Goal: Task Accomplishment & Management: Manage account settings

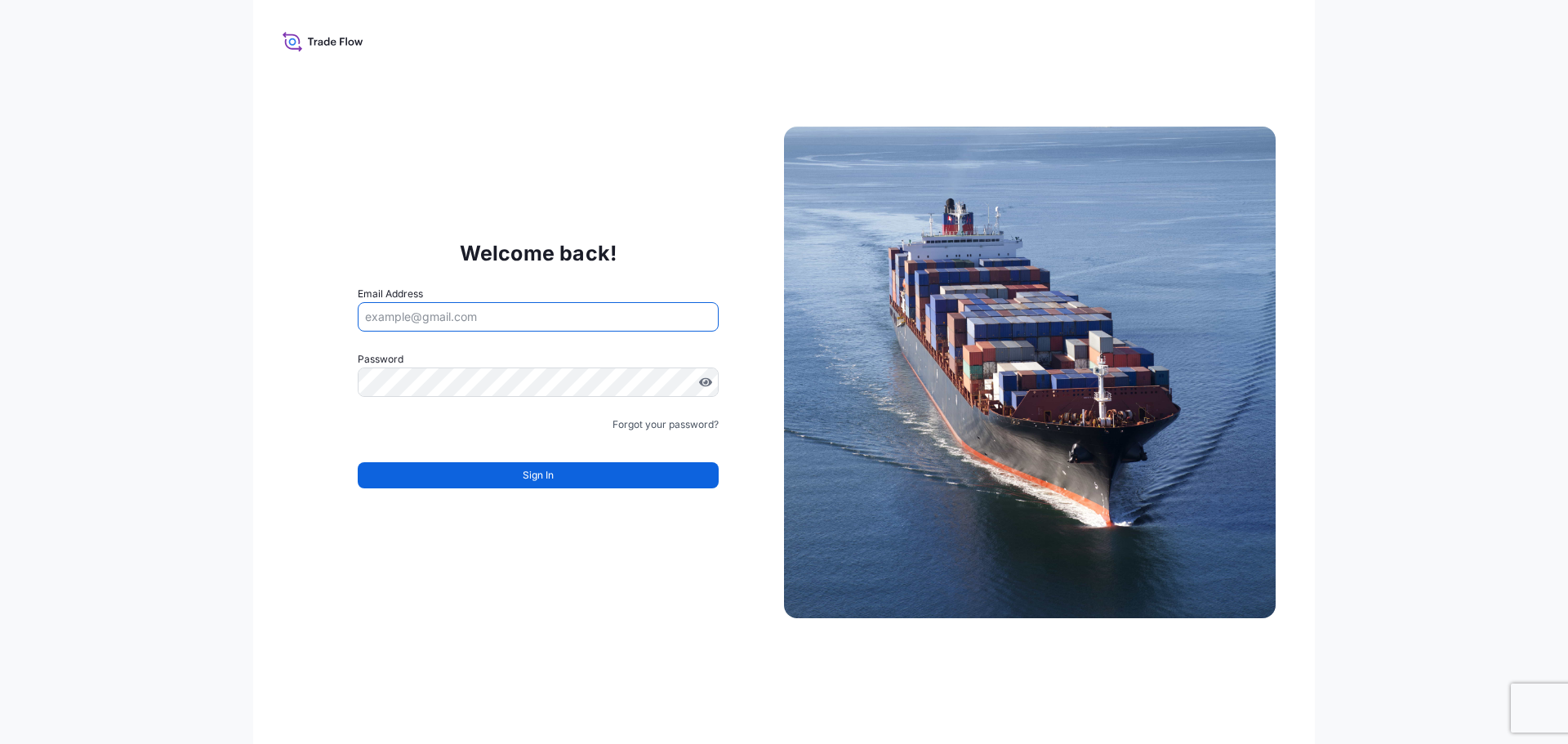
type input "[PERSON_NAME][EMAIL_ADDRESS][PERSON_NAME][DOMAIN_NAME]"
click at [726, 289] on div "Welcome back! Email Address [EMAIL_ADDRESS][PERSON_NAME][DOMAIN_NAME] Password …" at bounding box center [538, 372] width 491 height 336
drag, startPoint x: 527, startPoint y: 491, endPoint x: 530, endPoint y: 484, distance: 7.6
click at [528, 488] on form "Email Address [EMAIL_ADDRESS][PERSON_NAME][DOMAIN_NAME] Password Must include: …" at bounding box center [538, 397] width 361 height 222
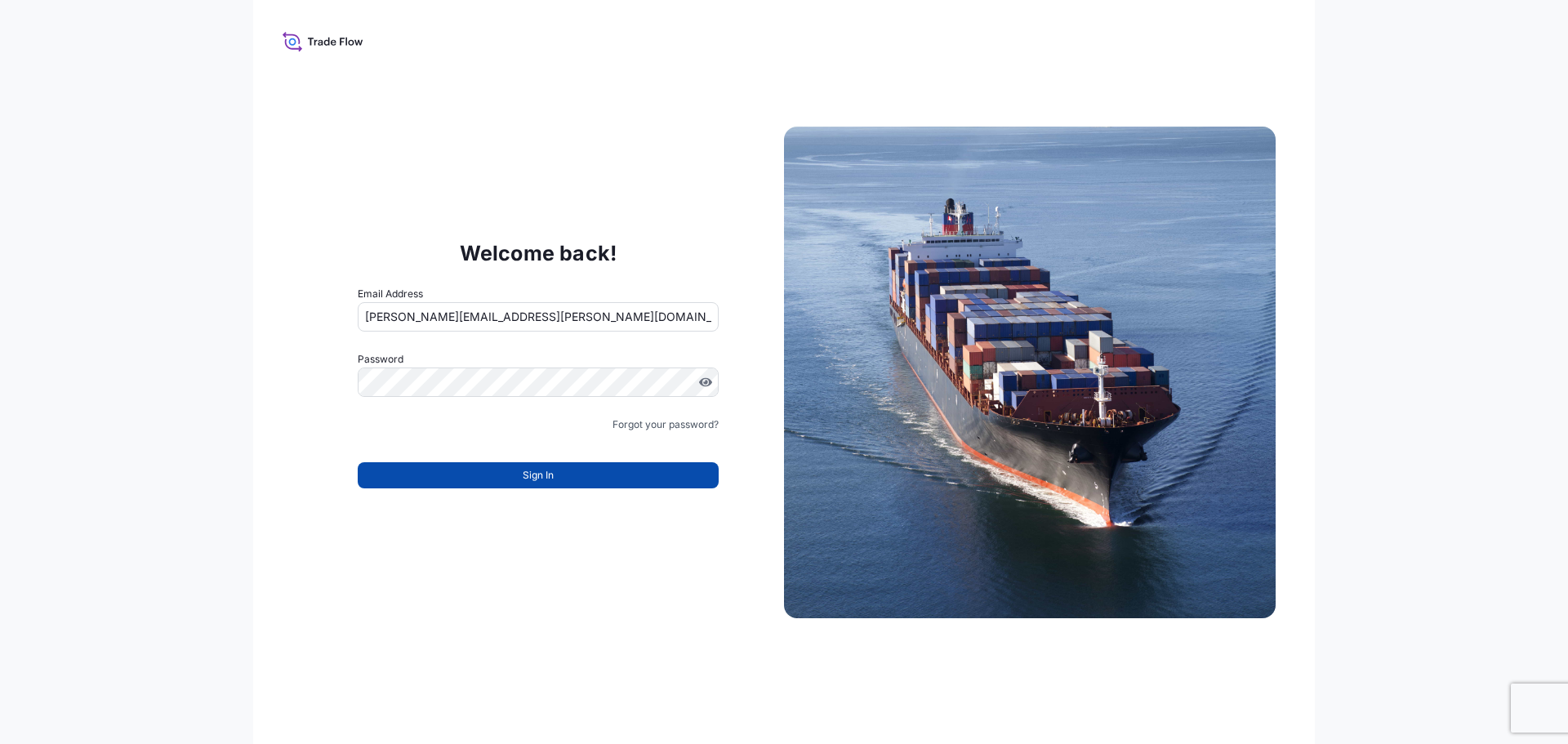
click at [536, 476] on span "Sign In" at bounding box center [538, 475] width 31 height 17
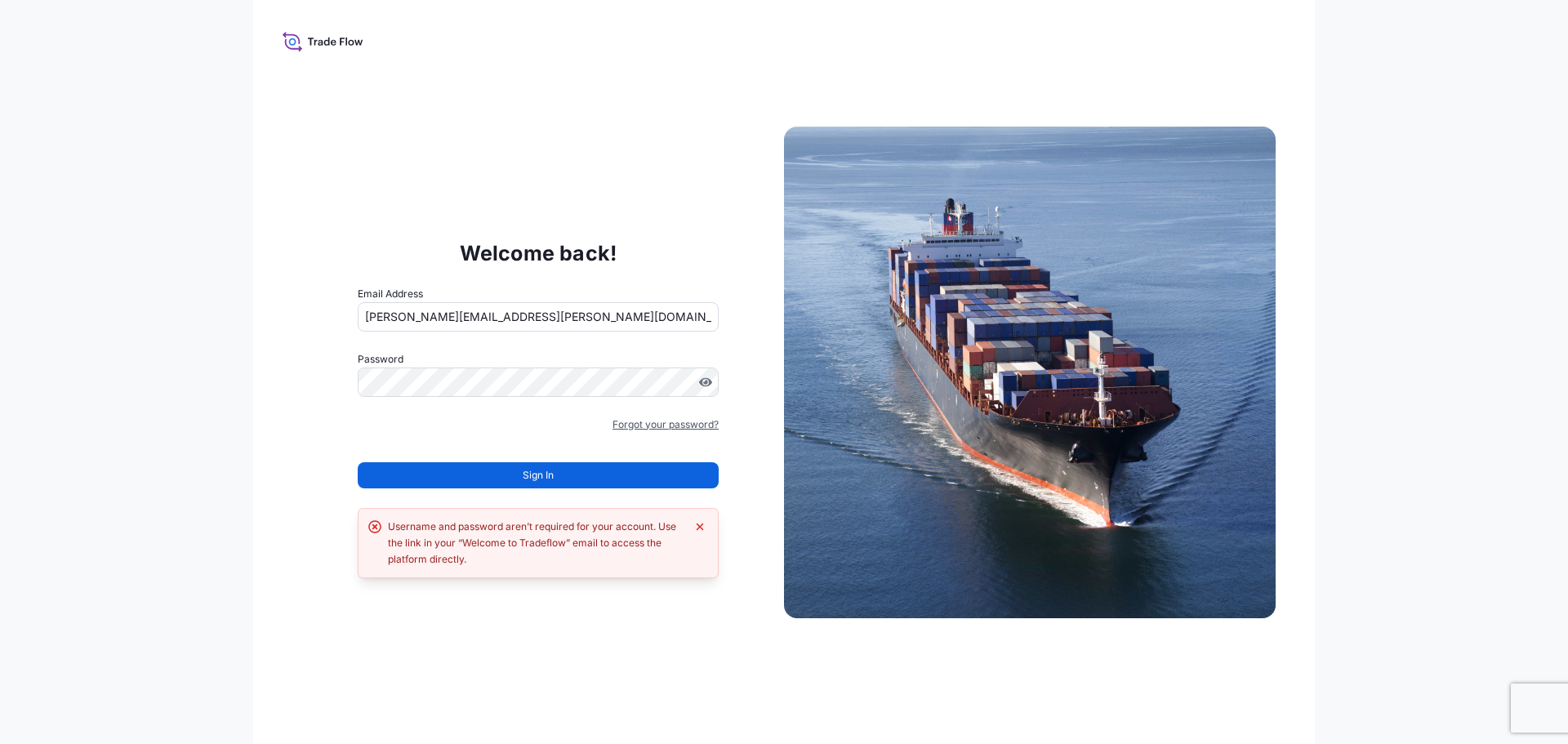
click at [686, 420] on link "Forgot your password?" at bounding box center [666, 424] width 107 height 17
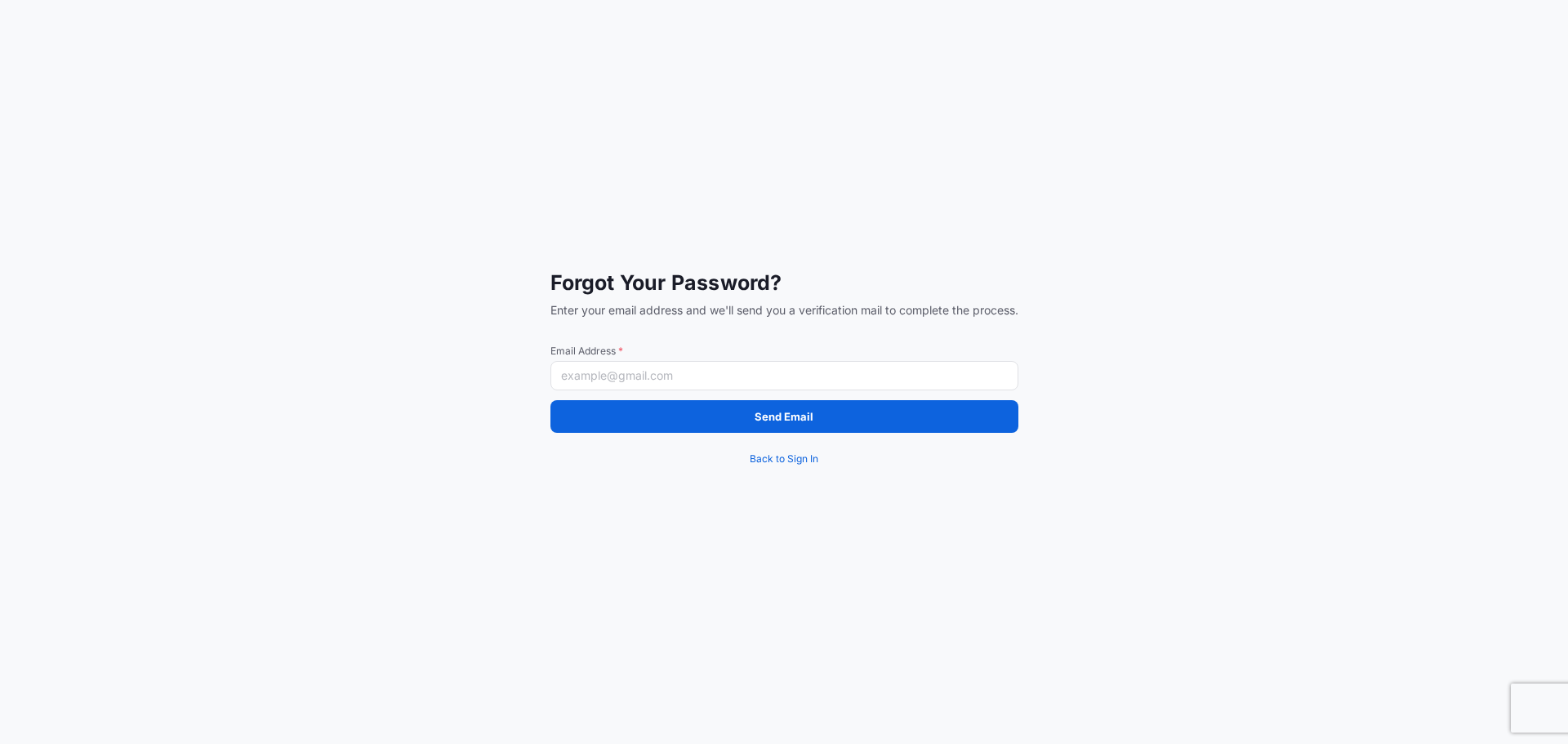
click at [664, 377] on input "Email Address *" at bounding box center [784, 376] width 468 height 30
type input "[PERSON_NAME][EMAIL_ADDRESS][PERSON_NAME][DOMAIN_NAME]"
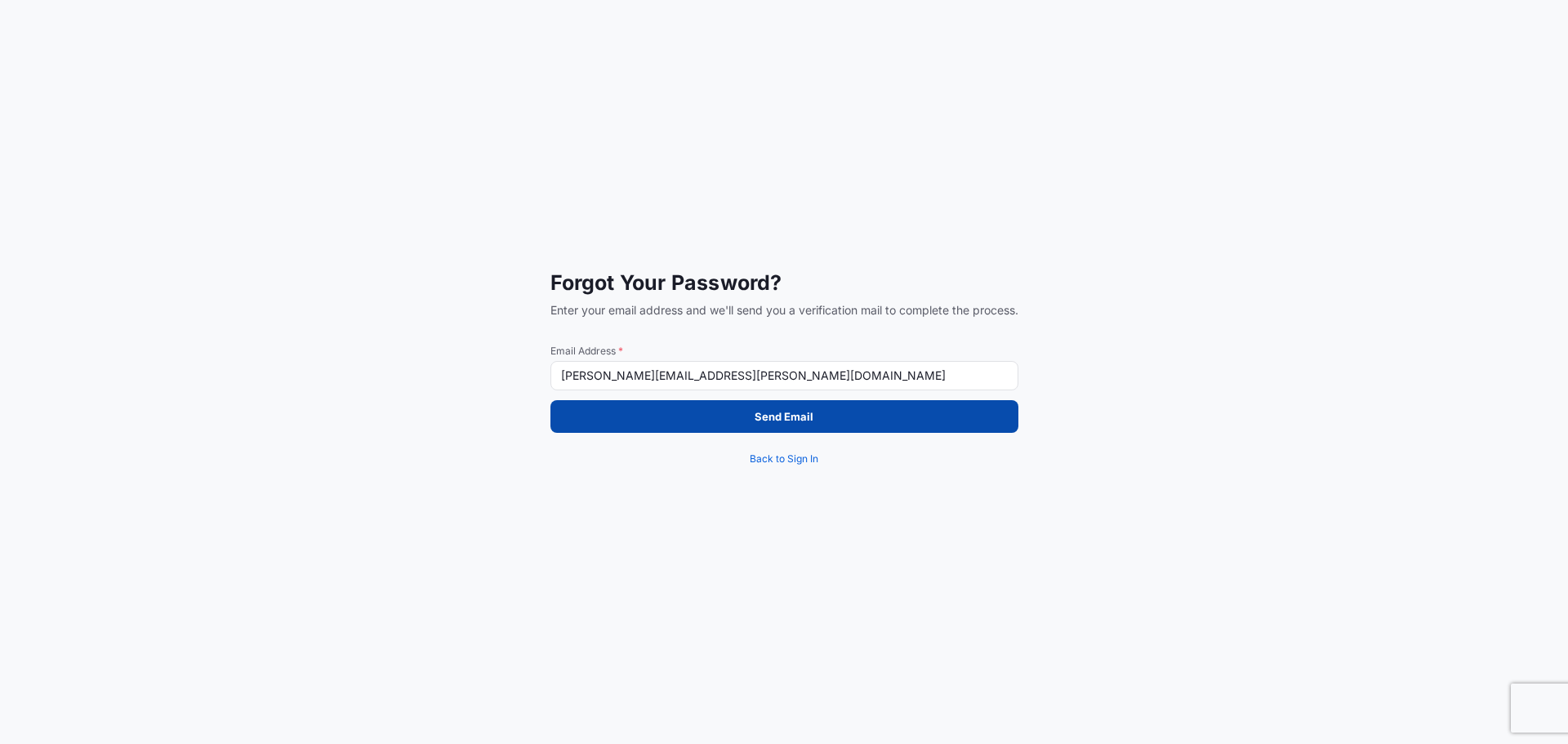
click at [862, 412] on button "Send Email" at bounding box center [784, 415] width 468 height 33
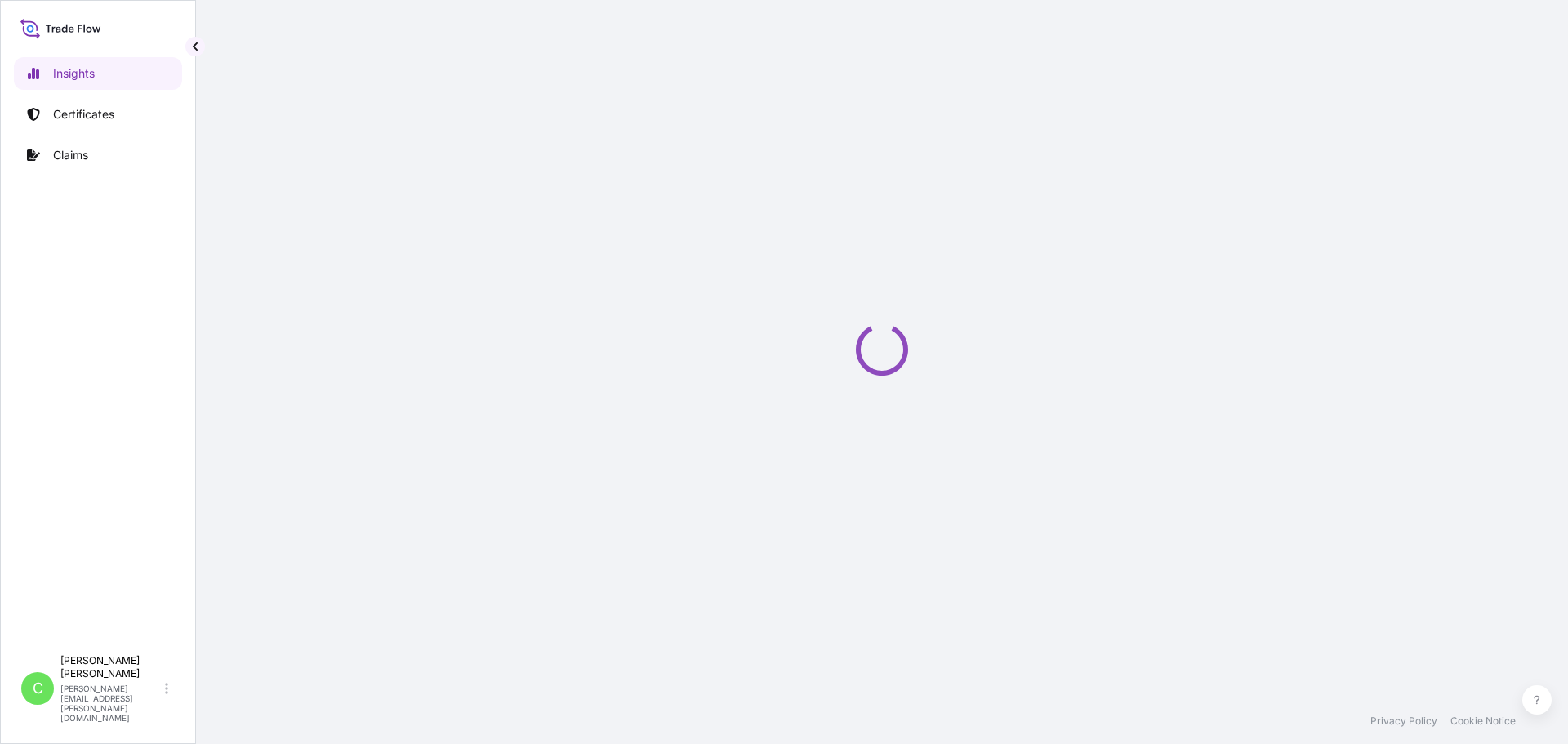
select select "2025"
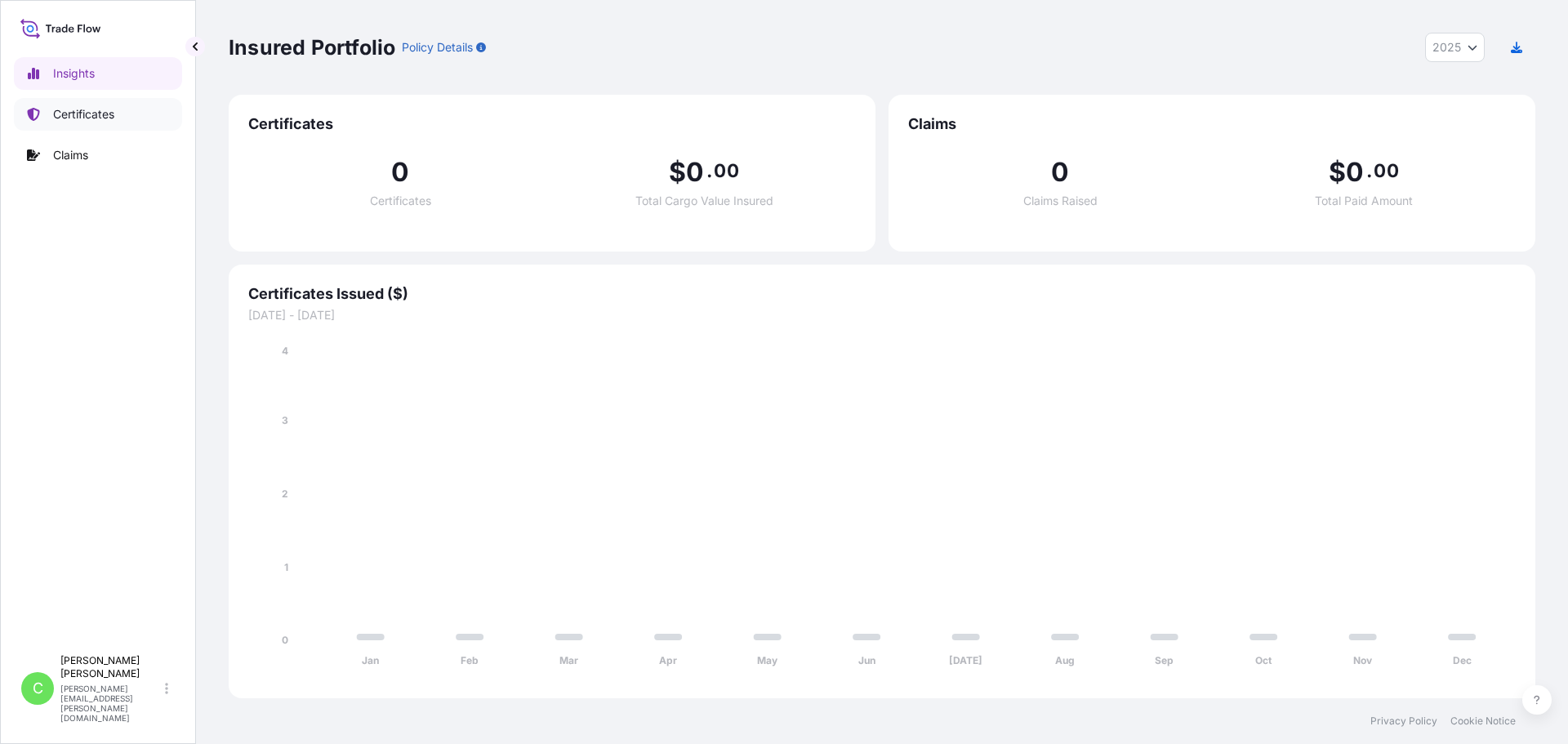
click at [93, 115] on p "Certificates" at bounding box center [84, 114] width 61 height 17
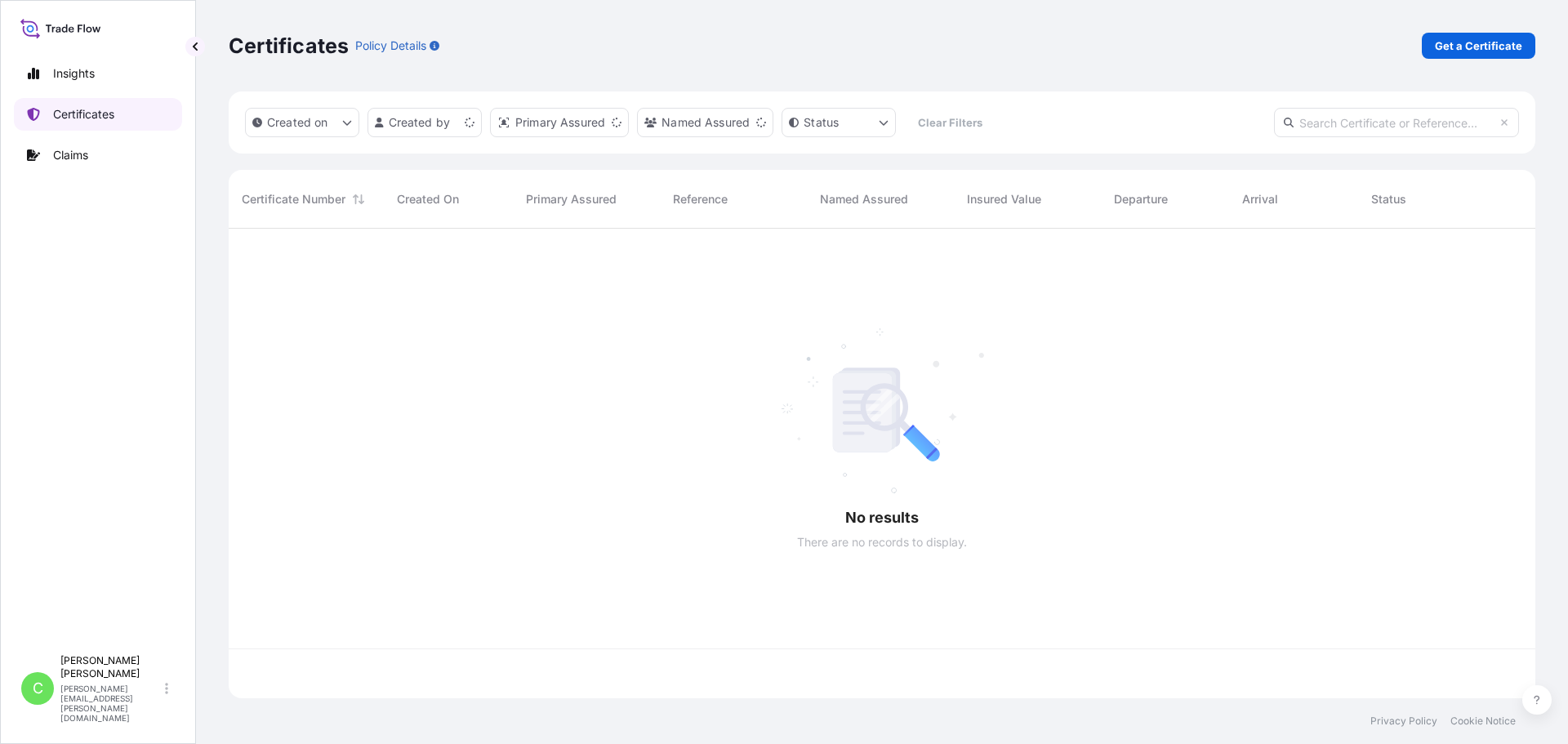
scroll to position [466, 1294]
click at [870, 69] on div "Certificates Policy Details Get a Certificate" at bounding box center [882, 45] width 1307 height 92
